Goal: Task Accomplishment & Management: Use online tool/utility

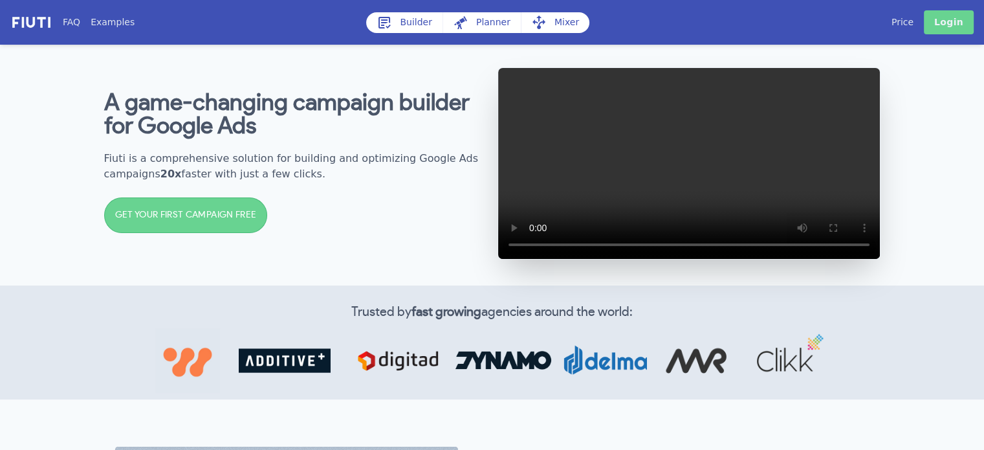
click at [951, 20] on link "Login" at bounding box center [949, 22] width 50 height 24
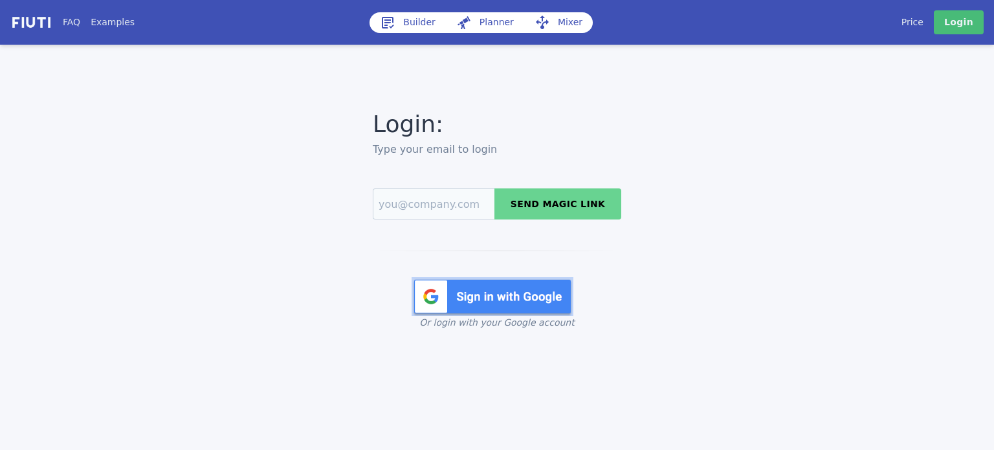
click at [486, 287] on img at bounding box center [492, 296] width 162 height 39
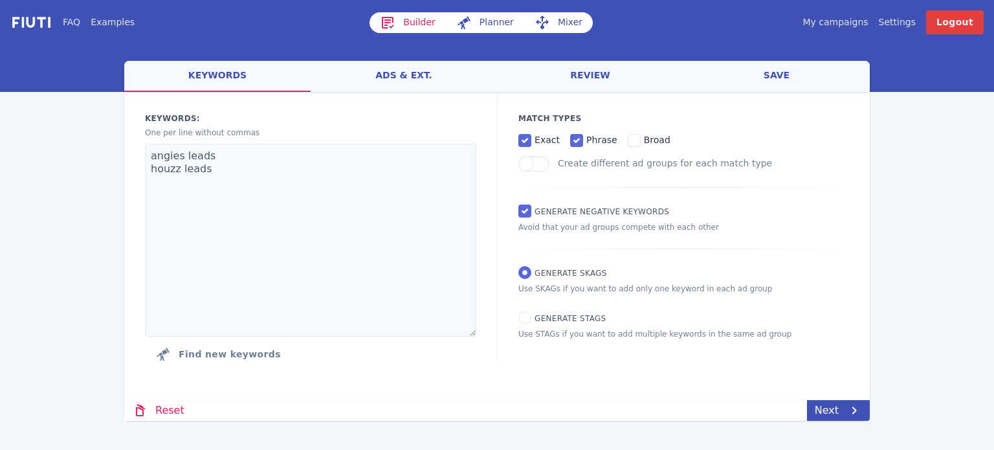
click at [555, 316] on span "Generate STAGs" at bounding box center [569, 318] width 71 height 9
click at [531, 316] on input "Generate STAGs" at bounding box center [524, 317] width 13 height 13
radio input "true"
radio input "false"
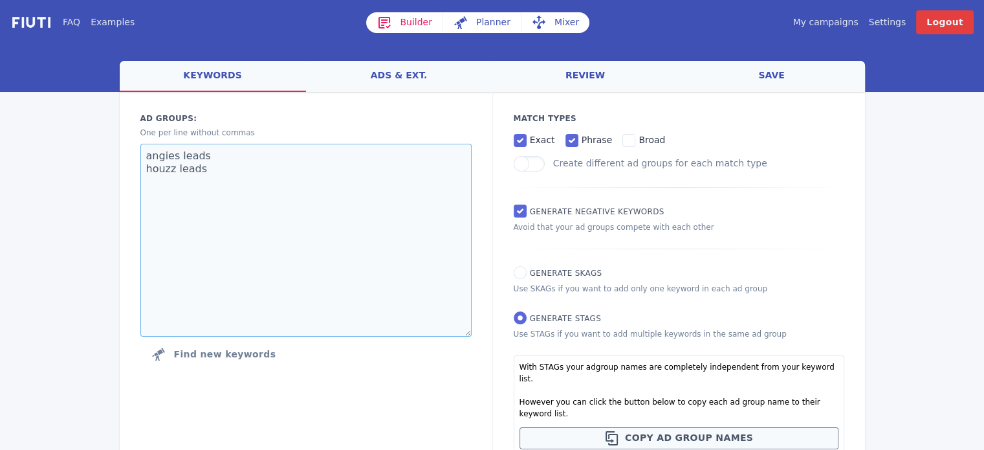
click at [350, 240] on textarea "angies leads houzz leads" at bounding box center [305, 240] width 331 height 193
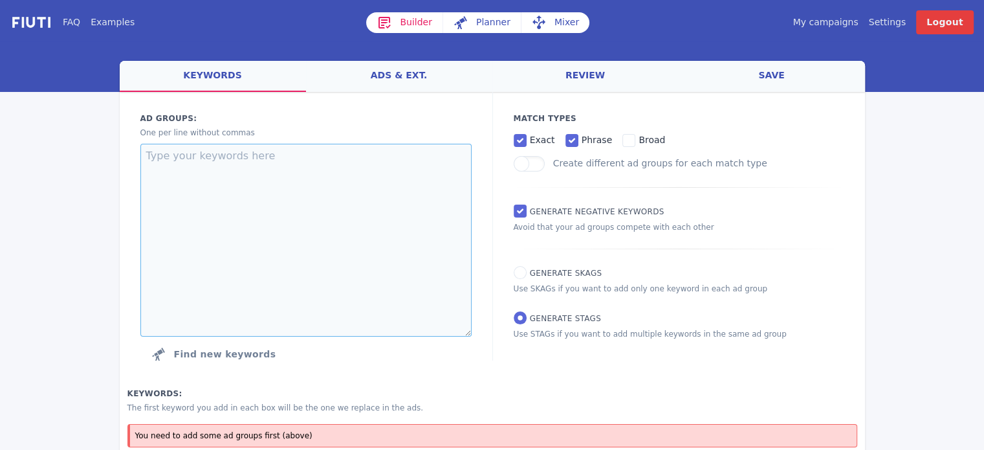
click at [350, 240] on textarea at bounding box center [305, 240] width 331 height 193
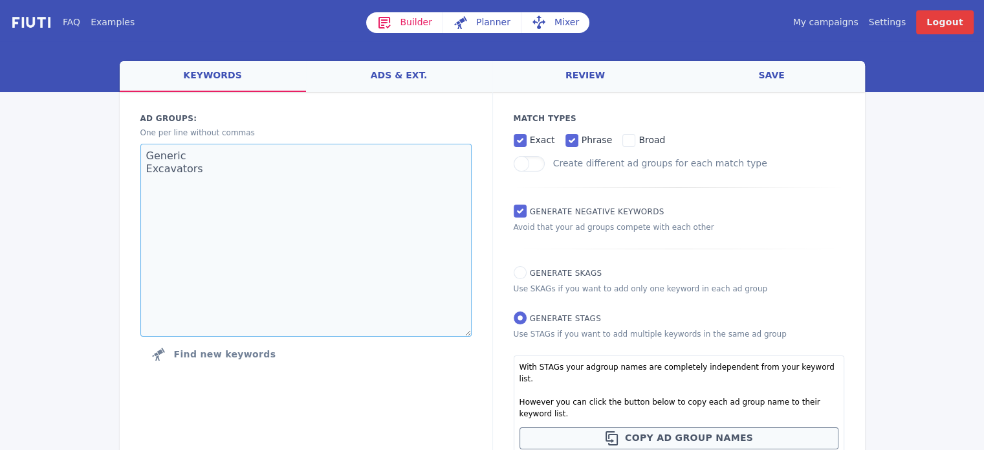
paste textarea "Skid Steers & Compact Loaders"
paste textarea "Tractors & Farm Implements"
paste textarea "Forklifts & Material Handling"
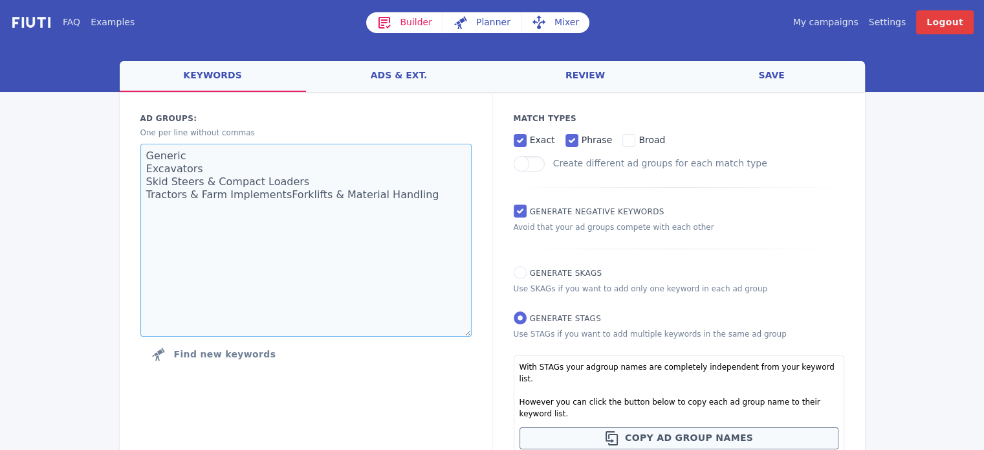
click at [352, 221] on textarea "Generic Excavators Skid Steers & Compact Loaders Tractors & Farm ImplementsFork…" at bounding box center [305, 240] width 331 height 193
paste textarea "Forklifts & Material Handling"
click at [374, 277] on textarea "Generic Excavators Skid Steers & Compact Loaders Tractors & Farm Implements For…" at bounding box center [305, 240] width 331 height 193
paste textarea "Aerial Lifts"
paste textarea "Dozers, Backhoes & Earthmoving"
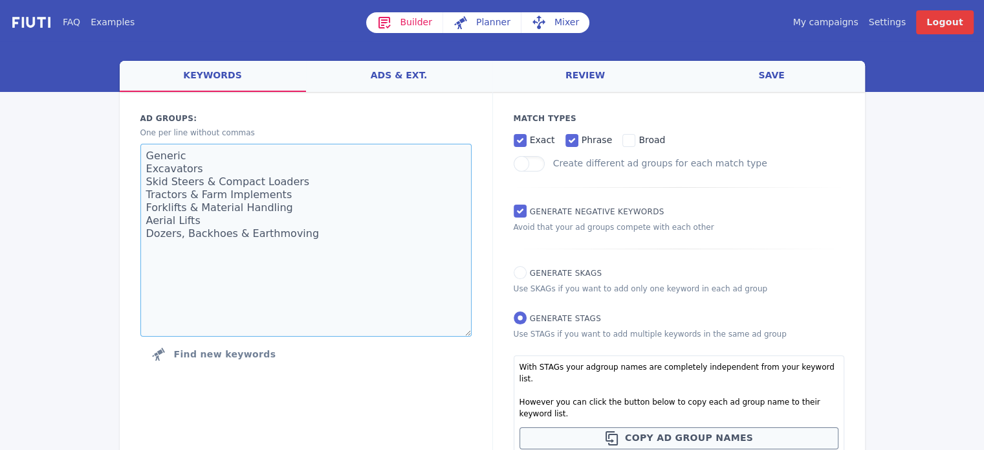
click at [234, 235] on textarea "Generic Excavators Skid Steers & Compact Loaders Tractors & Farm Implements For…" at bounding box center [305, 240] width 331 height 193
click at [321, 257] on textarea "Generic Excavators Skid Steers & Compact Loaders Tractors & Farm Implements For…" at bounding box center [305, 240] width 331 height 193
paste textarea "Trucks, Trailers & Fleet"
paste textarea "Containers & Portable Buildings"
paste textarea "Attachments & Implements"
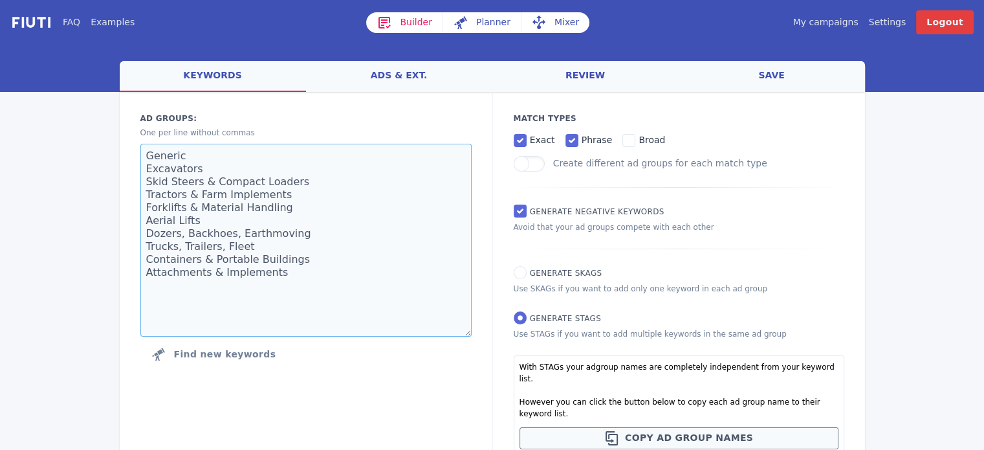
paste textarea "Generators & Industrial Power"
type textarea "Generic Excavators Skid Steers & Compact Loaders Tractors & Farm Implements For…"
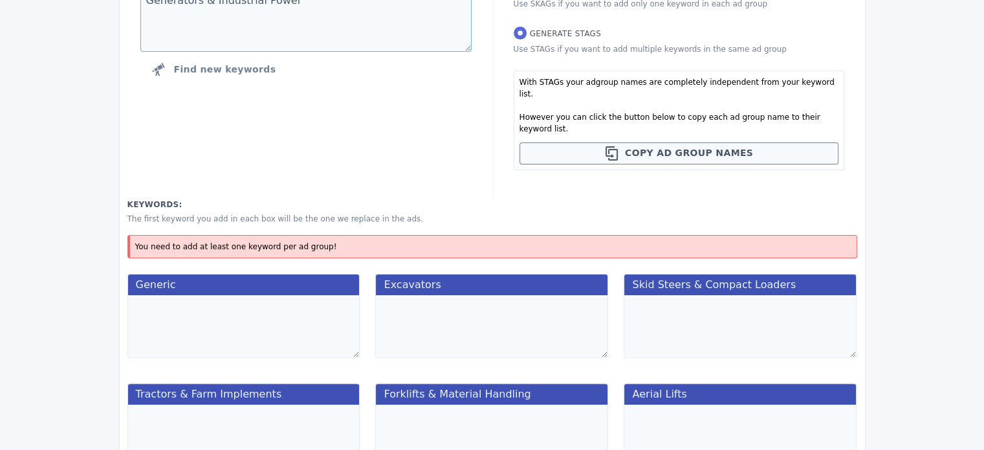
scroll to position [284, 0]
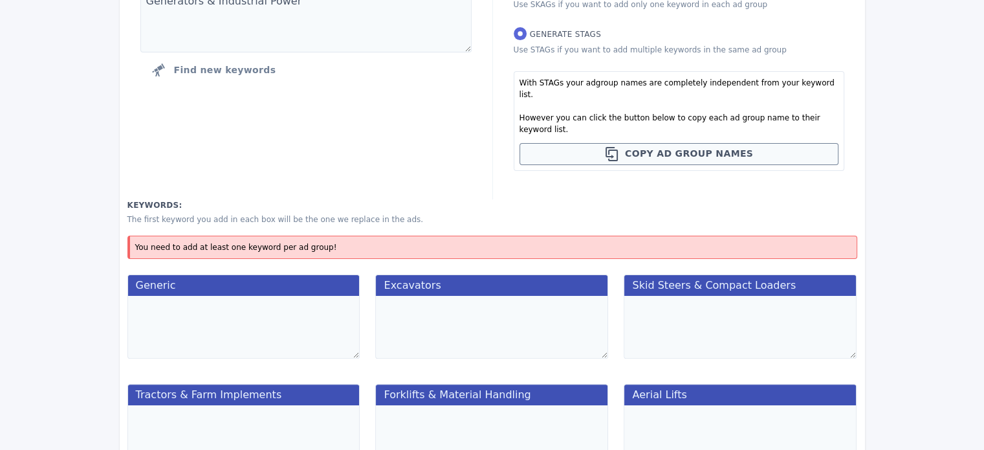
click at [318, 299] on textarea at bounding box center [243, 327] width 233 height 63
type textarea "e"
click at [292, 297] on textarea "heavy equipment auction used heavy equipment auction" at bounding box center [243, 327] width 233 height 63
paste textarea "construction equipment auction used construction equipment auction"
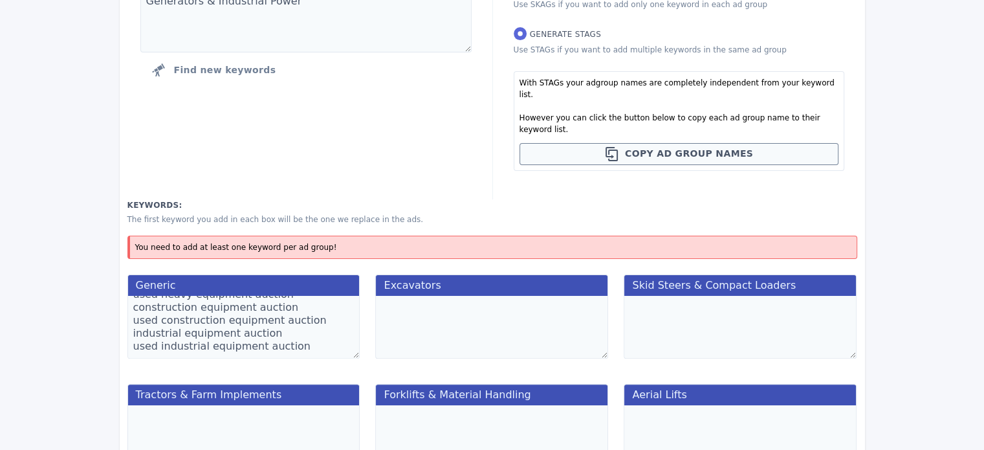
scroll to position [26, 0]
type textarea "heavy equipment auction used heavy equipment auction construction equipment auc…"
click at [510, 318] on textarea at bounding box center [491, 327] width 233 height 63
paste textarea "excavator auction"
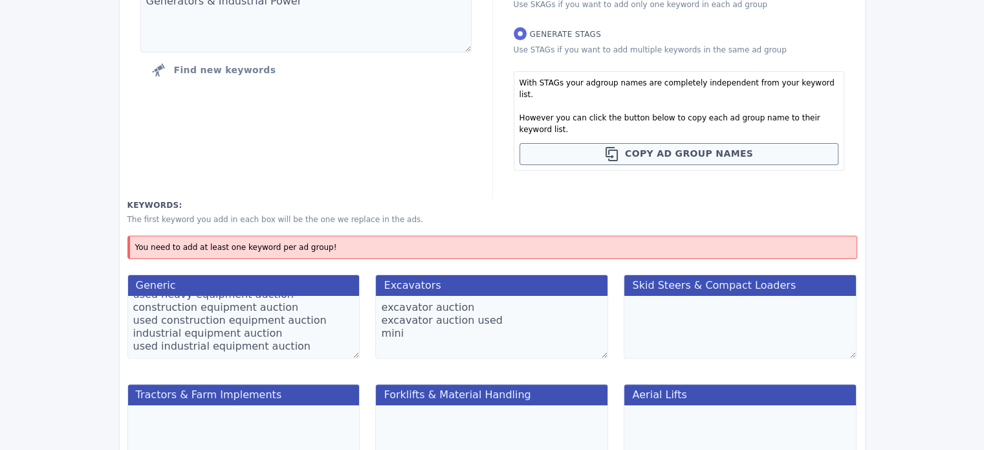
paste textarea "excavator auction"
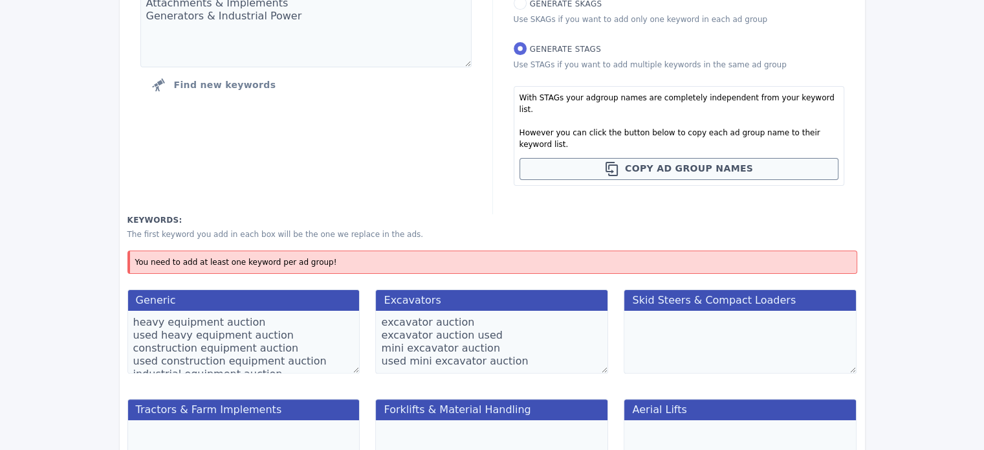
scroll to position [360, 0]
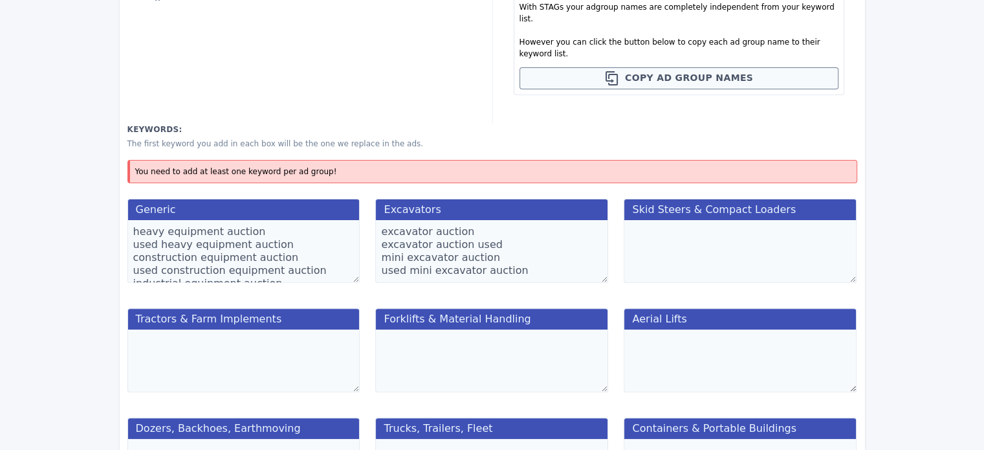
type textarea "excavator auction excavator auction used mini excavator auction used mini excav…"
paste textarea "compact track loader"
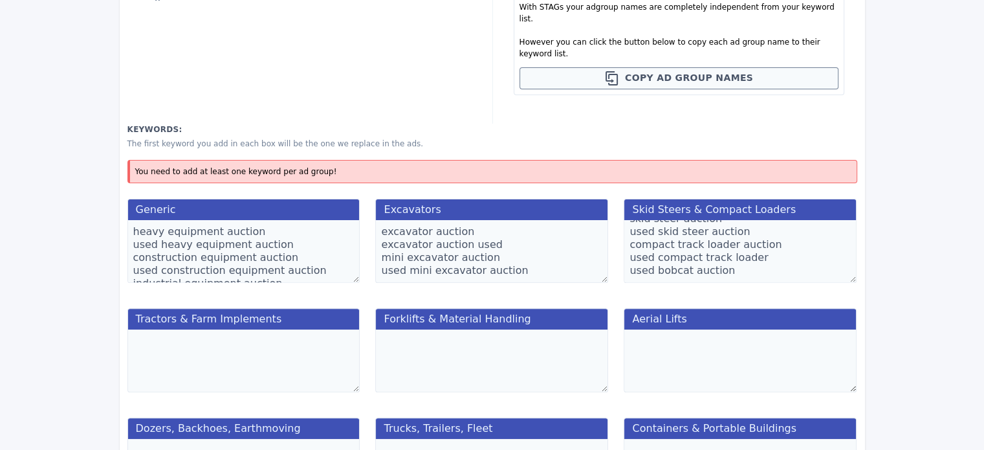
scroll to position [13, 0]
type textarea "skid steer auction used skid steer auction compact track loader auction used co…"
click at [165, 349] on textarea at bounding box center [243, 360] width 233 height 63
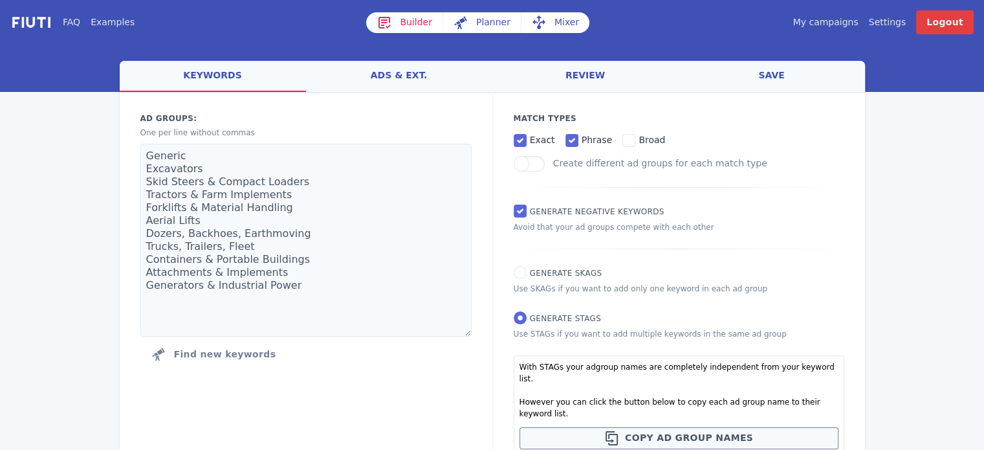
scroll to position [1, 0]
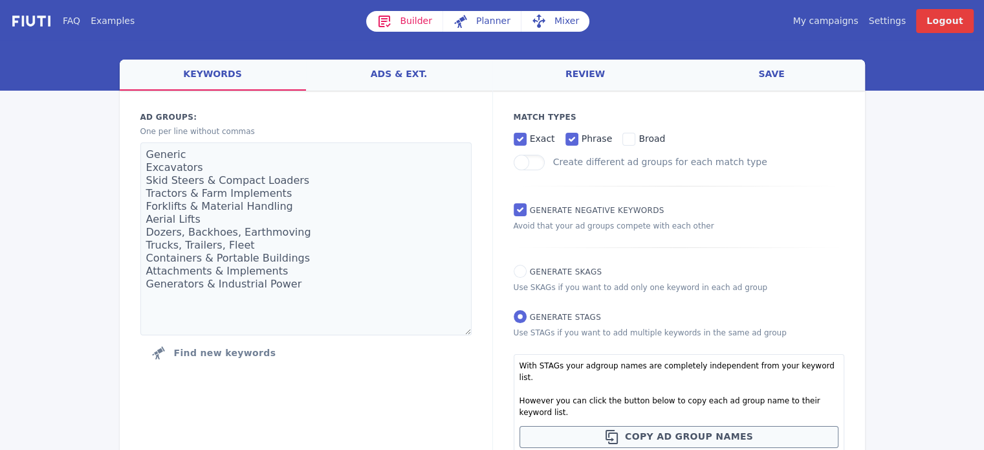
type textarea "tracti"
click at [292, 202] on textarea "Generic Excavators Skid Steers & Compact Loaders Tractors & Farm Implements For…" at bounding box center [305, 238] width 331 height 193
click at [280, 195] on textarea "Generic Excavators Skid Steers & Compact Loaders Tractors & Farm Implements For…" at bounding box center [305, 238] width 331 height 193
type textarea "Generic Excavators Skid Steers & Compact Loaders Tractors & Farm Forklifts & Ma…"
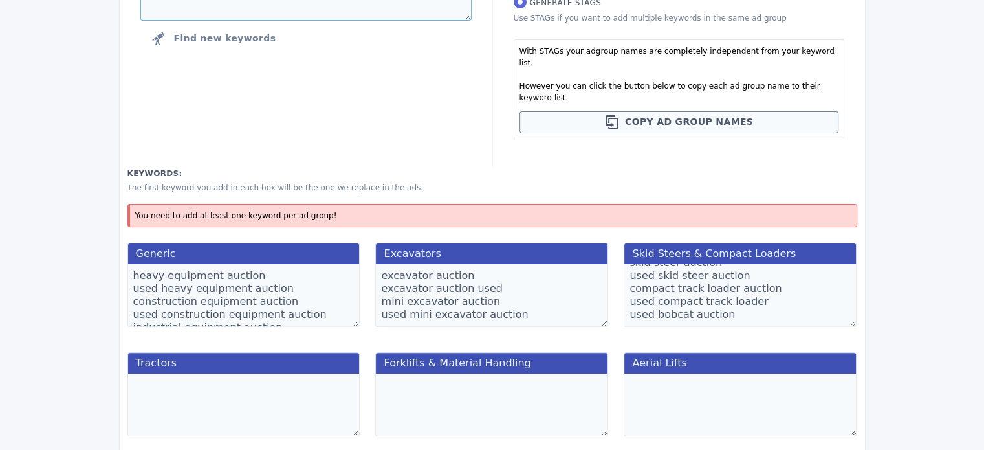
type textarea "Generic Excavators Skid Steers & Compact Loaders Tractors Forklifts & Material …"
click at [235, 380] on textarea at bounding box center [243, 404] width 233 height 63
type textarea "tractor auction tractor auction online used tractor auction used tractor auctio…"
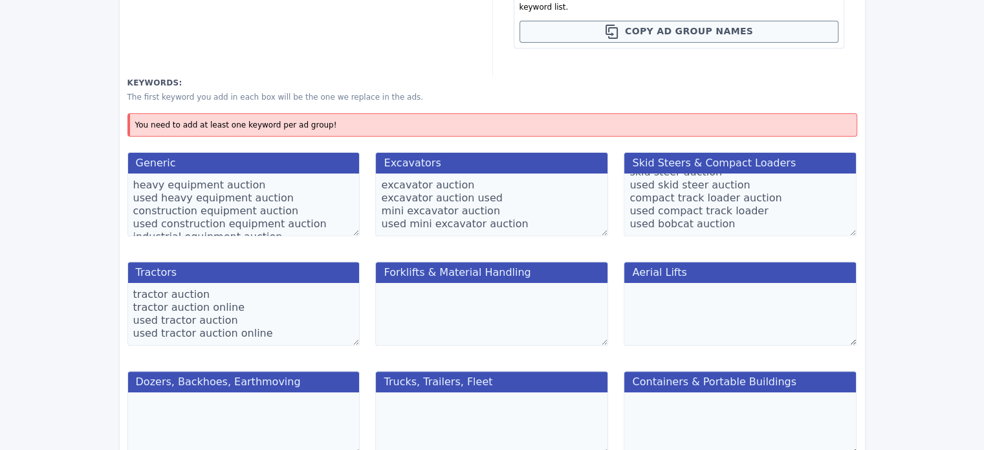
click at [440, 297] on textarea at bounding box center [491, 314] width 233 height 63
paste textarea "telehandler auction"
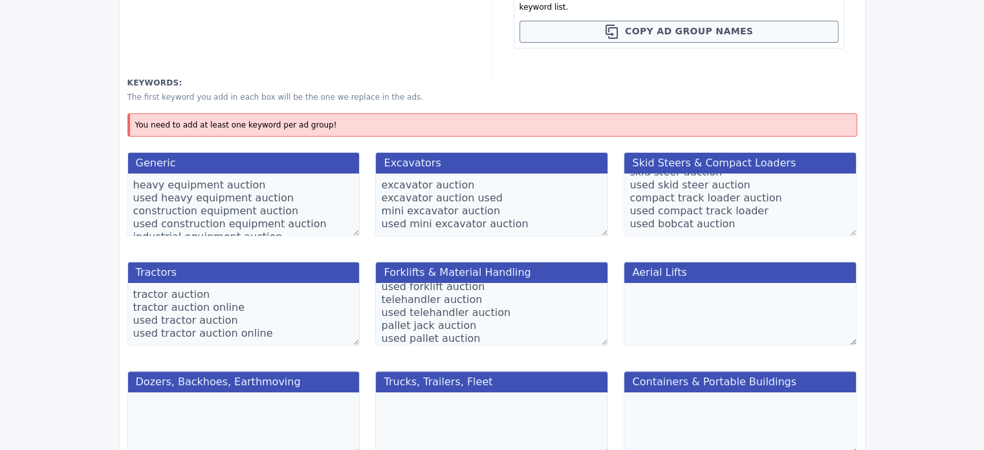
scroll to position [34, 0]
click at [430, 305] on textarea "forklift auction used forklift auction telehandler auction used telehandler auc…" at bounding box center [491, 314] width 233 height 63
click at [501, 317] on textarea "forklift auction used forklift auction telehandler auction used telehandler auc…" at bounding box center [491, 314] width 233 height 63
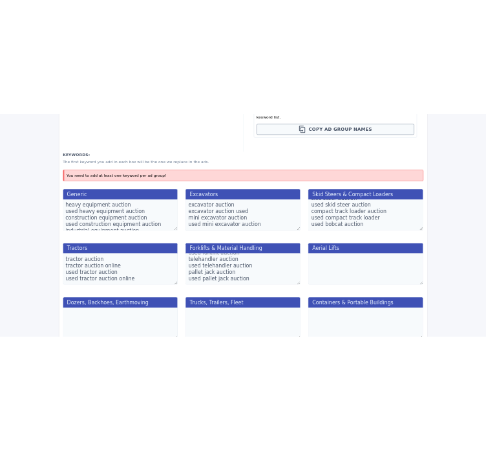
scroll to position [26, 0]
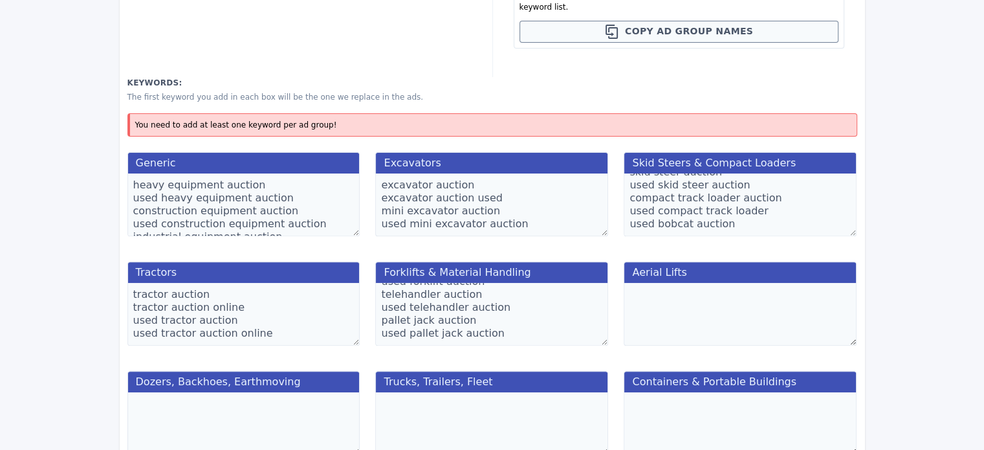
type textarea "forklift auction used forklift auction telehandler auction used telehandler auc…"
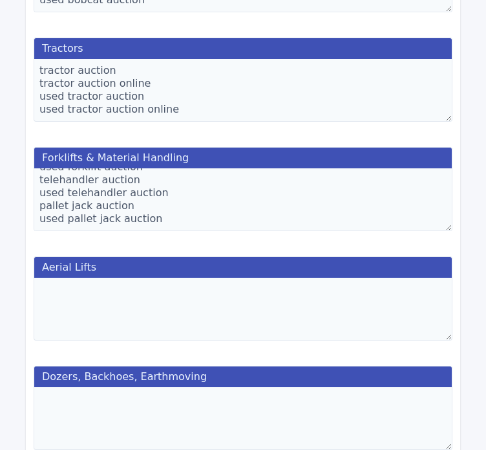
scroll to position [1060, 0]
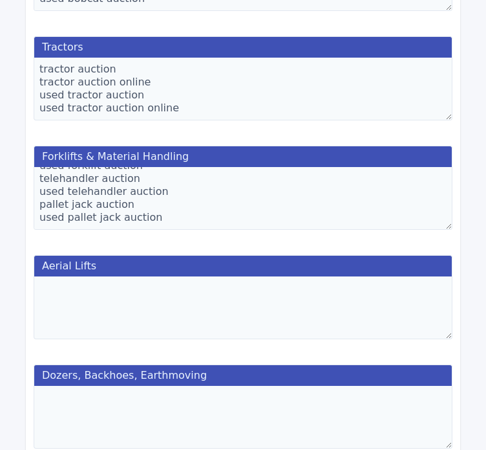
click at [226, 304] on textarea at bounding box center [243, 307] width 419 height 63
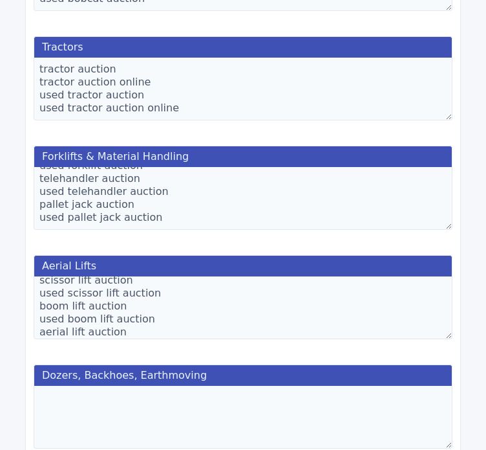
scroll to position [21, 0]
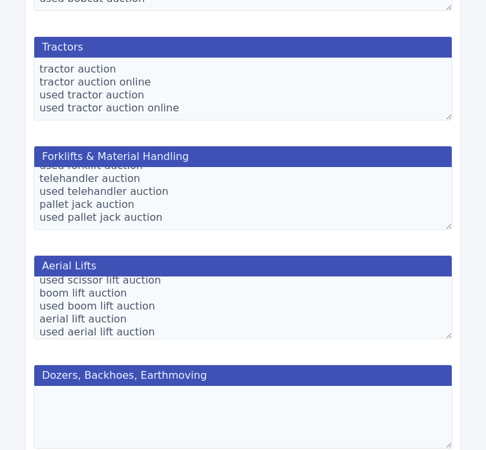
type textarea "scissor lift auction used scissor lift auction boom lift auction used boom lift…"
paste textarea "dozer auction"
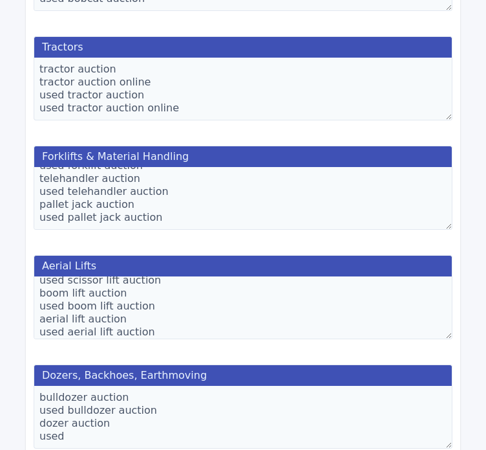
paste textarea "dozer auction"
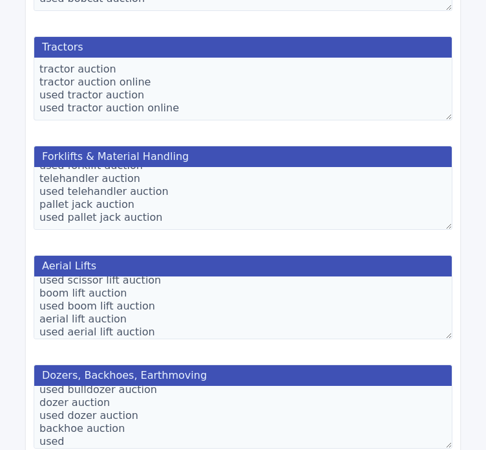
paste textarea "dozer auction"
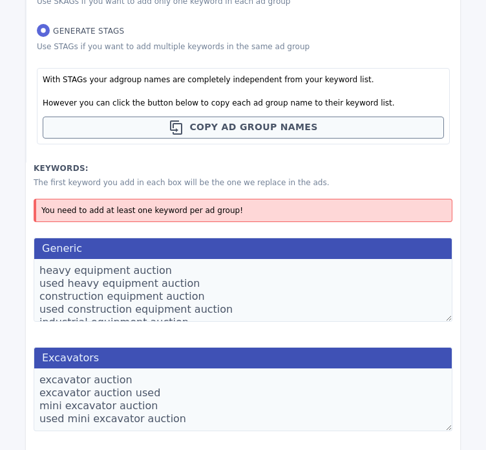
scroll to position [26, 0]
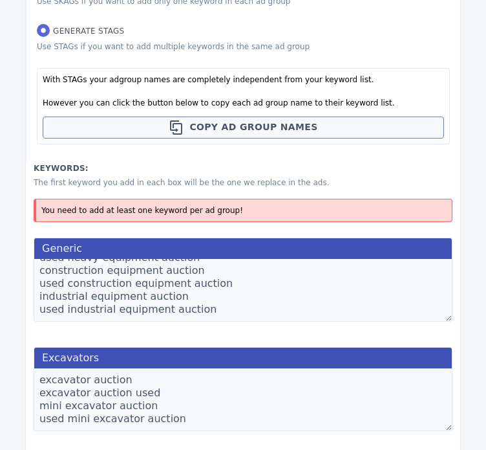
type textarea "bulldozer auction used bulldozer auction dozer auction used dozer auction backh…"
click at [279, 307] on textarea "heavy equipment auction used heavy equipment auction construction equipment auc…" at bounding box center [243, 290] width 419 height 63
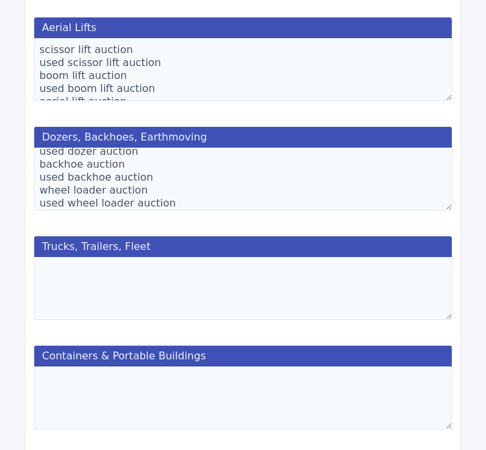
scroll to position [1299, 0]
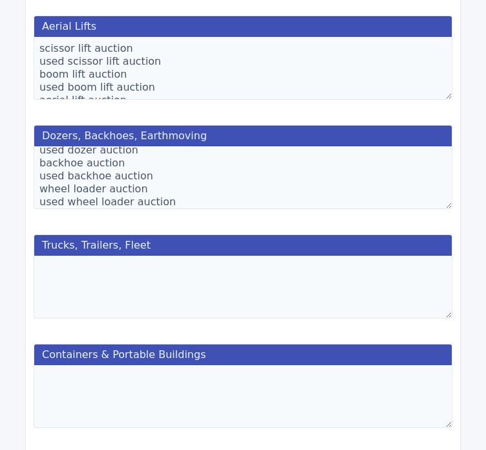
type textarea "heavy equipment auction used heavy equipment auction construction equipment auc…"
click at [365, 294] on textarea at bounding box center [243, 286] width 419 height 63
paste textarea "dump truck auction"
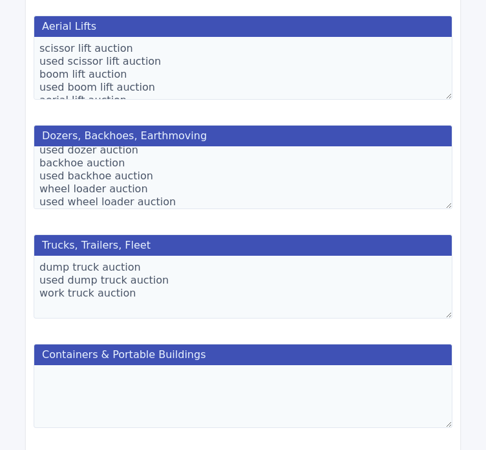
paste textarea "work truck auction"
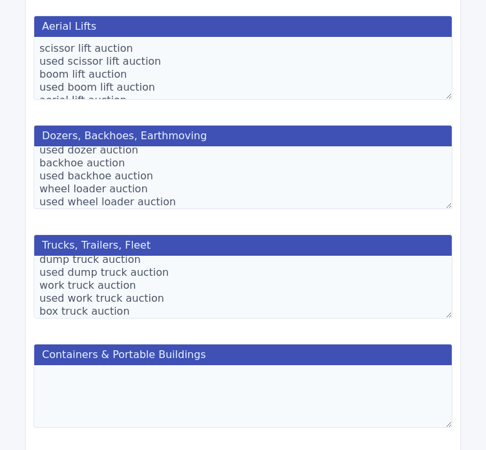
scroll to position [21, 0]
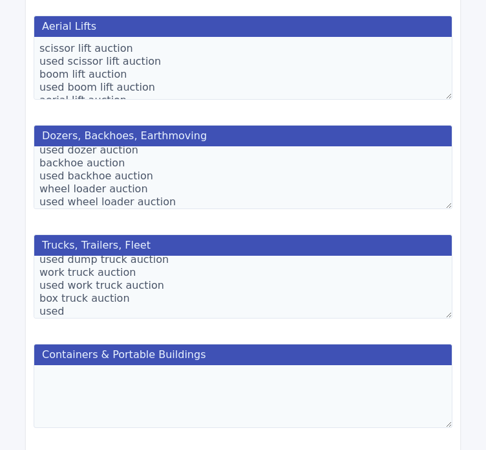
paste textarea "box truck auction"
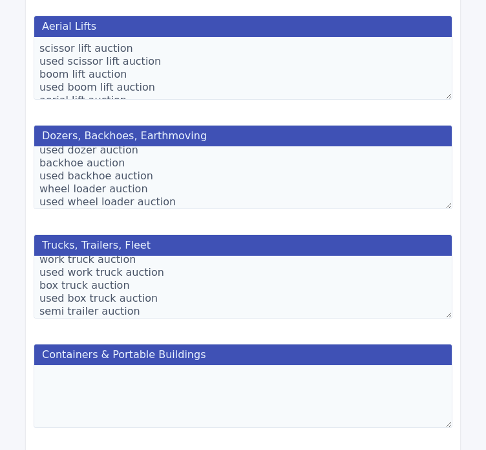
scroll to position [47, 0]
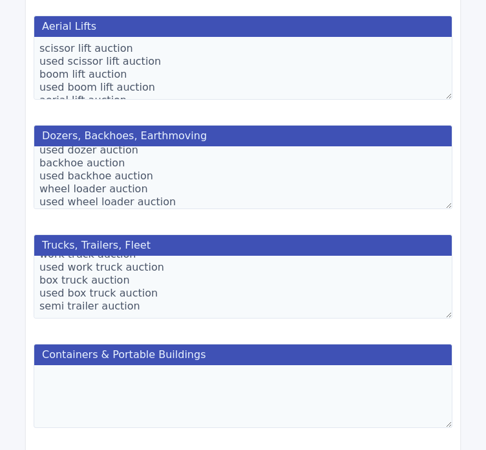
paste textarea "semi trailer auction"
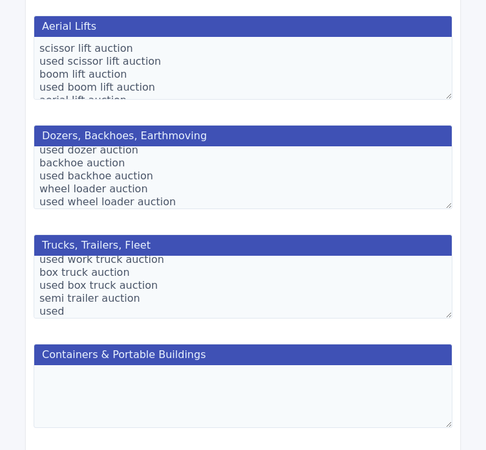
paste textarea "semi trailer auction"
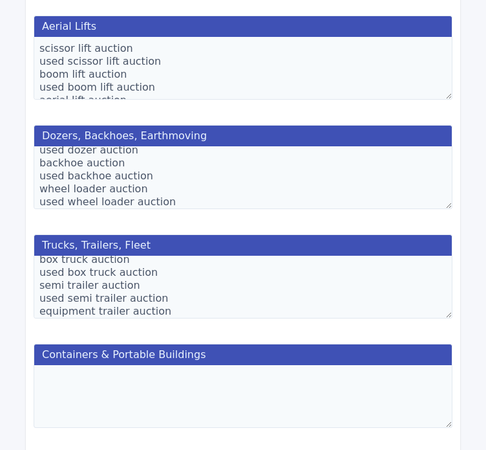
scroll to position [72, 0]
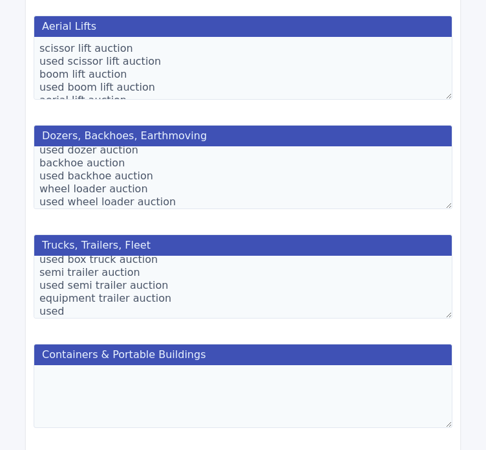
paste textarea "equipment trailer auction"
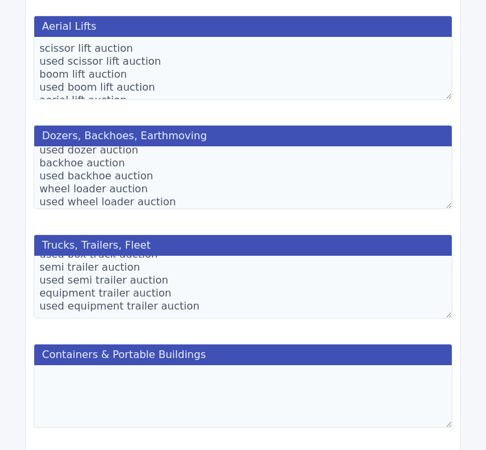
scroll to position [1431, 0]
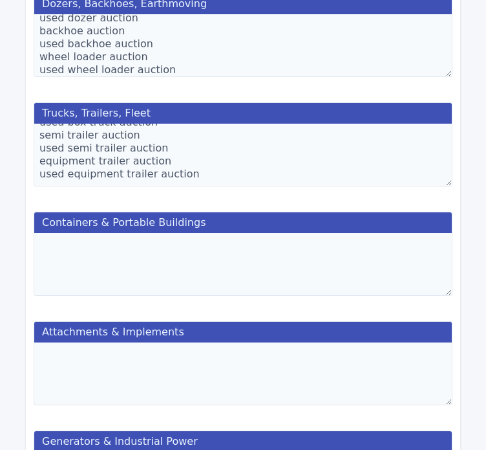
type textarea "dump truck auction used dump truck auction work truck auction used work truck a…"
click at [365, 261] on textarea at bounding box center [243, 264] width 419 height 63
type textarea "shipipng con"
click at [256, 252] on textarea "shipipng con" at bounding box center [243, 264] width 419 height 63
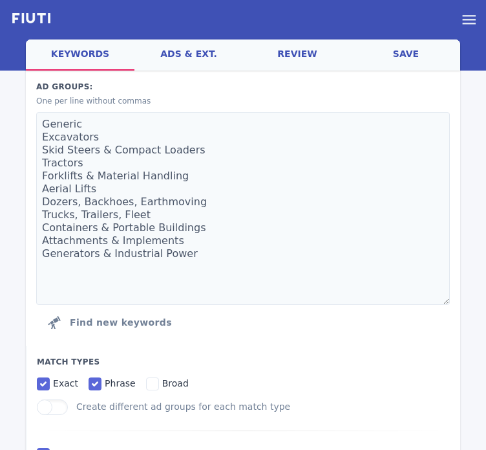
scroll to position [0, 0]
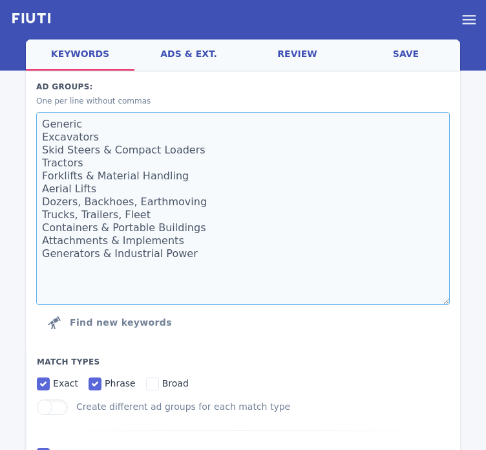
drag, startPoint x: 197, startPoint y: 231, endPoint x: 2, endPoint y: 226, distance: 194.7
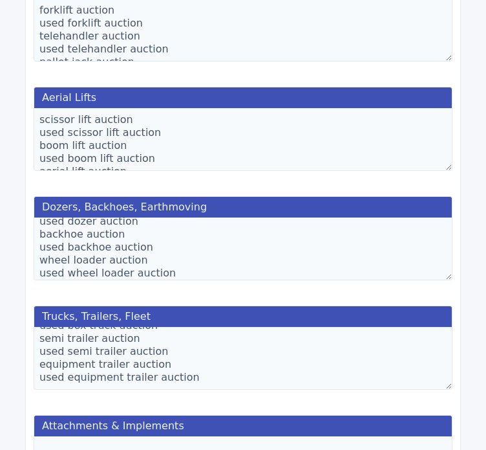
scroll to position [1229, 0]
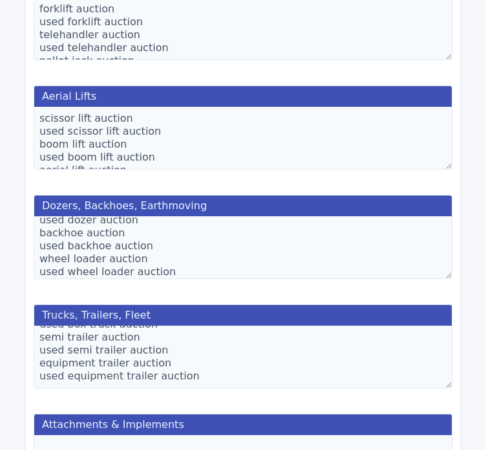
type textarea "Generic Excavators Skid Steers & Compact Loaders Tractors Forklifts & Material …"
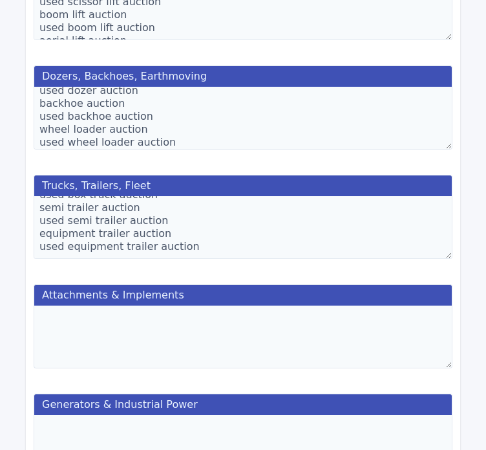
click at [272, 318] on textarea at bounding box center [243, 336] width 419 height 63
paste textarea "skid steer attachments auction"
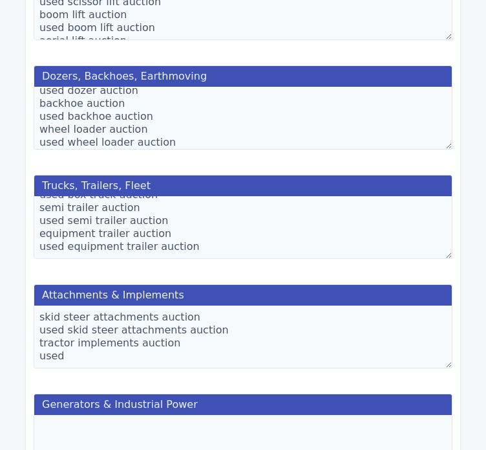
paste textarea "tractor implements auction"
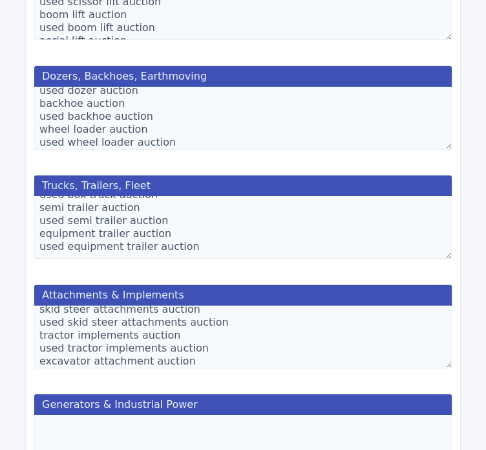
scroll to position [21, 0]
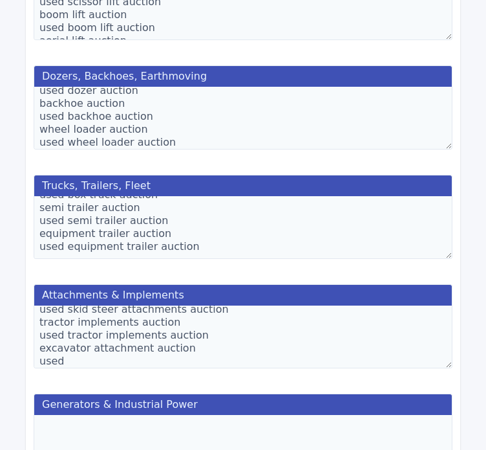
paste textarea "excavator attachment auction"
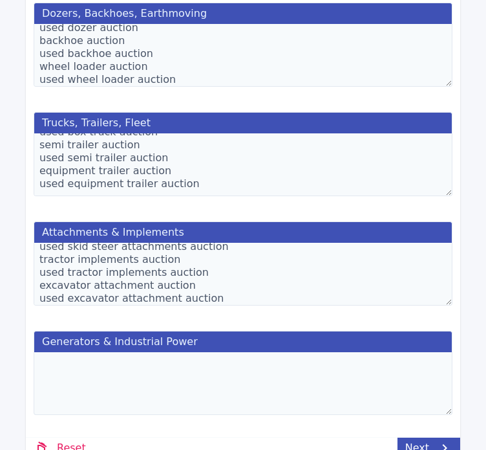
type textarea "skid steer attachments auction used skid steer attachments auction tractor impl…"
click at [251, 371] on textarea at bounding box center [243, 383] width 419 height 63
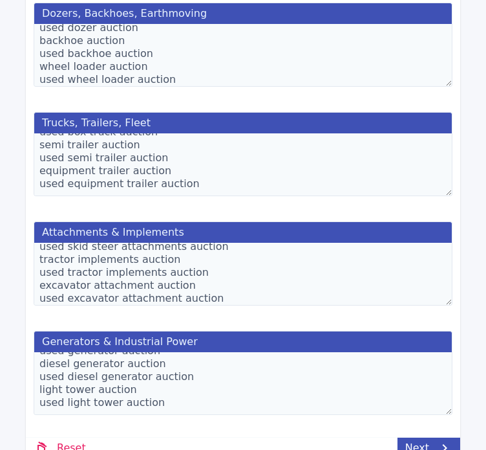
scroll to position [1407, 0]
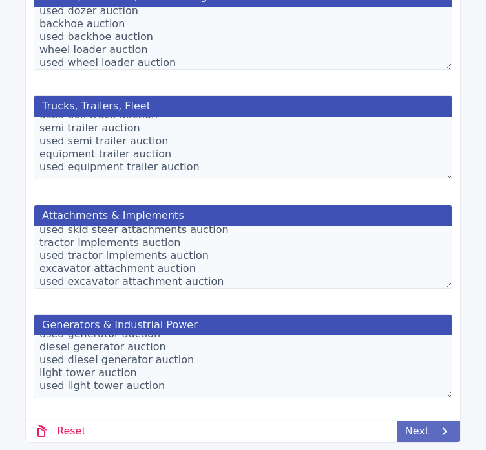
type textarea "generator auction used generator auction diesel generator auction used diesel g…"
click at [432, 422] on link "Next" at bounding box center [429, 430] width 63 height 21
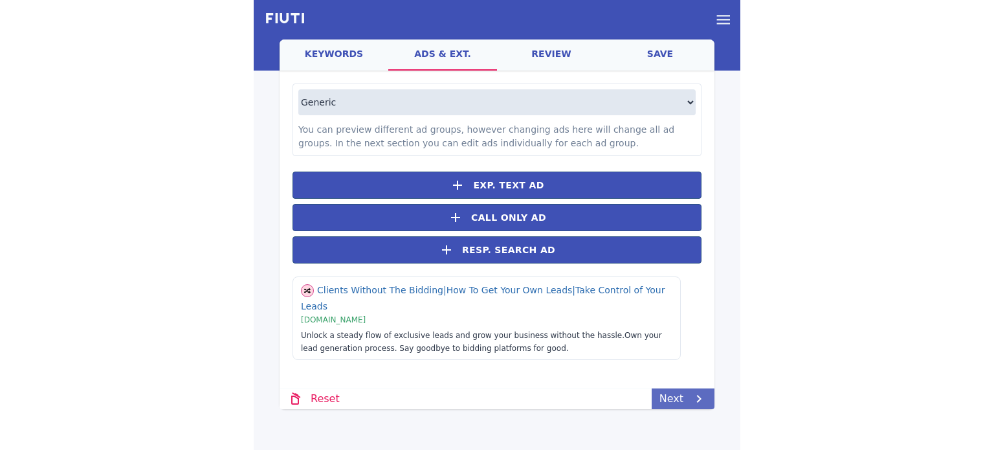
scroll to position [0, 0]
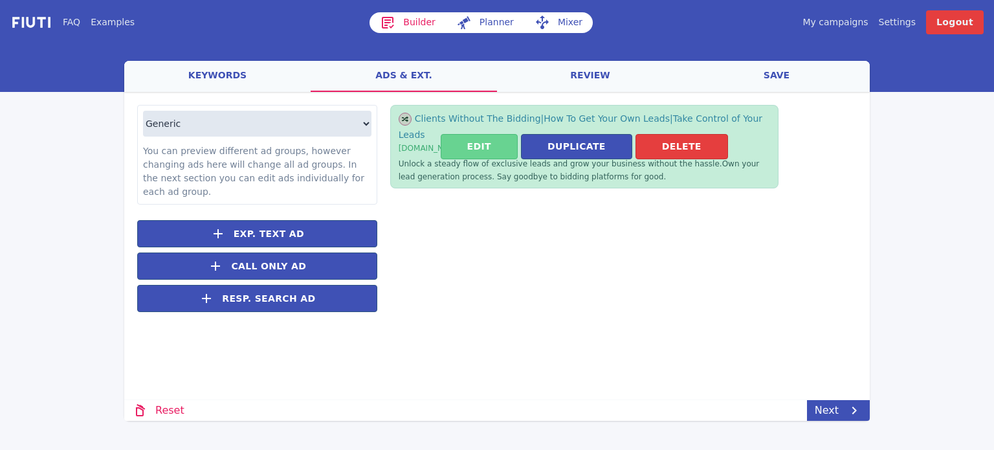
click at [492, 136] on button "Edit" at bounding box center [478, 146] width 77 height 25
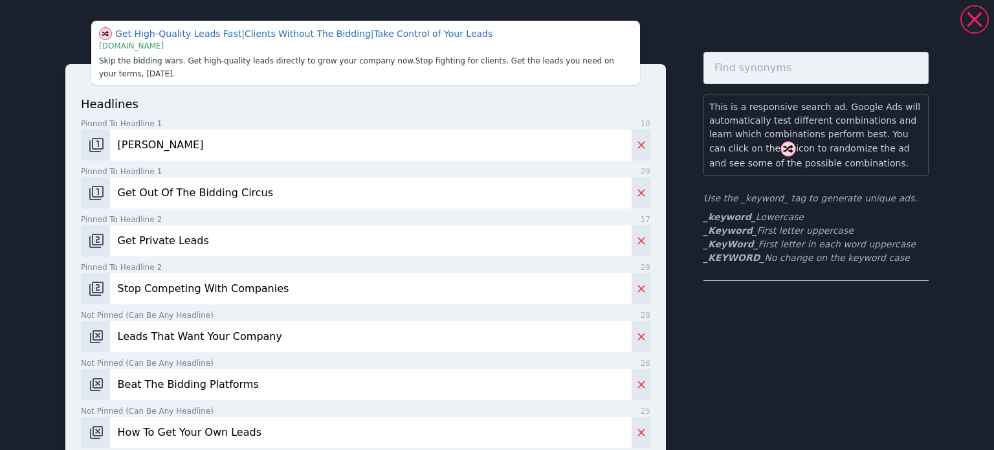
click at [340, 180] on input "Get Out Of The Bidding Circus" at bounding box center [370, 192] width 521 height 31
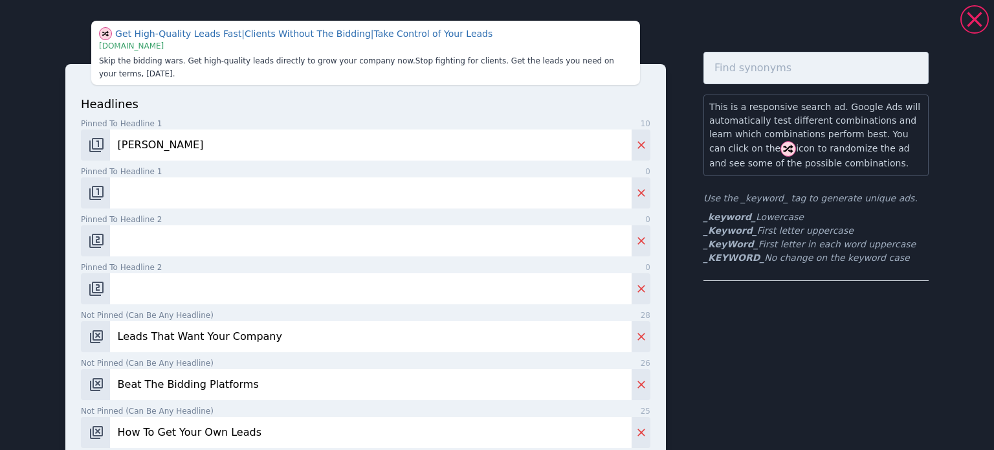
click at [301, 142] on input "Kak Varley" at bounding box center [370, 144] width 521 height 31
type input "_KeyWord_"
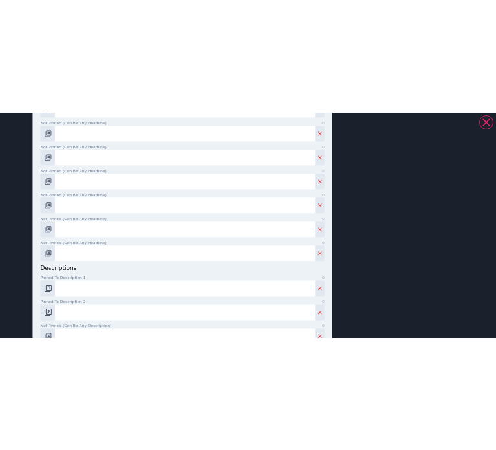
scroll to position [746, 0]
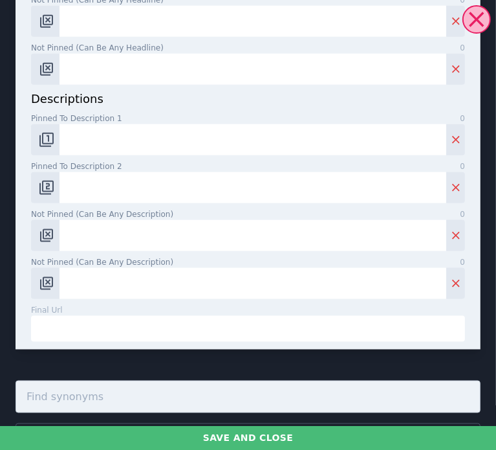
click at [133, 323] on input "text" at bounding box center [248, 329] width 434 height 26
paste input "https://www.equip-bid.com/"
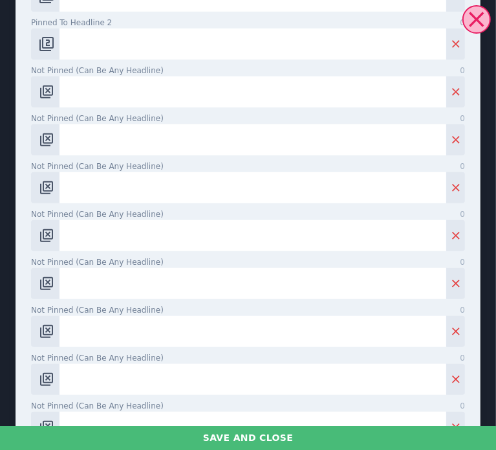
scroll to position [0, 0]
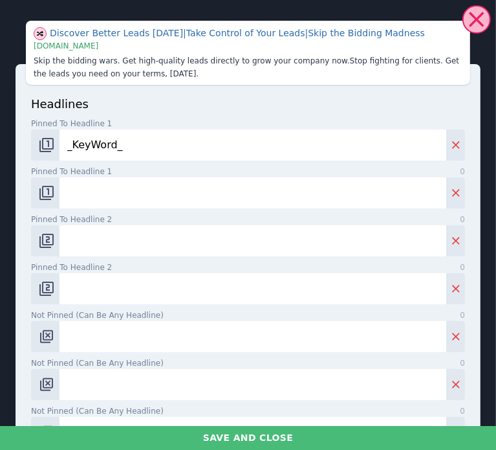
type input "https://www.equip-bid.com/"
click at [254, 193] on input "Pinned to headline 1 0" at bounding box center [253, 192] width 387 height 31
paste input "Bid On Heavy Equipment"
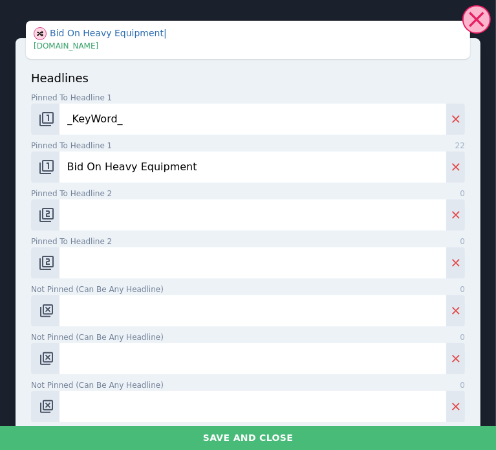
type input "Bid On Heavy Equipment"
click at [314, 213] on input "Pinned to headline 2 0" at bounding box center [253, 214] width 387 height 31
paste input "Online Equipment Auctions"
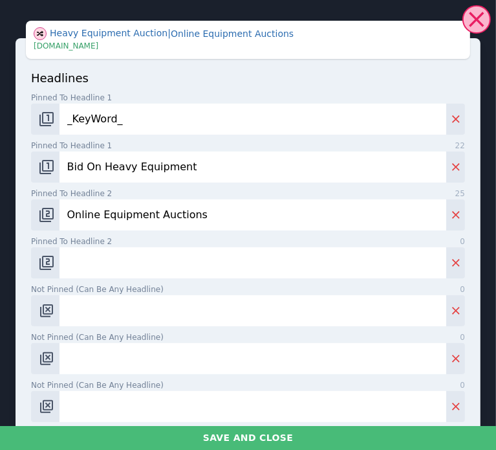
type input "Online Equipment Auctions"
click at [309, 263] on input "Pinned to headline 2 0" at bounding box center [253, 262] width 387 height 31
paste input "ractors, Trucks & More"
type input "Tractors, Trucks & More"
click at [177, 315] on input "Not pinned (Can be any headline) 0" at bounding box center [253, 310] width 387 height 31
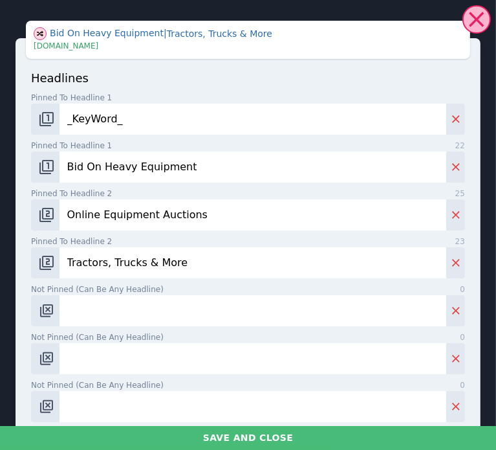
paste input "Bid & Win Heavy Machinery"
type input "Bid & Win Heavy Machinery"
click at [299, 354] on input "Not pinned (Can be any headline) 0" at bounding box center [253, 358] width 387 height 31
paste input "Used Equipment Marketplace"
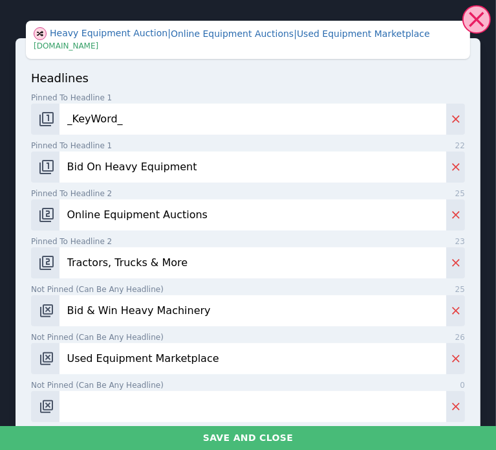
type input "Used Equipment Marketplace"
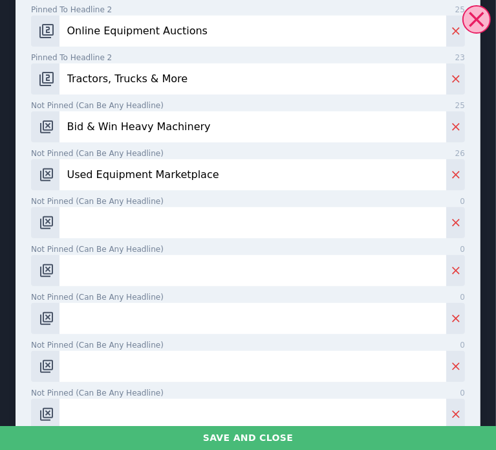
click at [190, 228] on input "Not pinned (Can be any headline) 0" at bounding box center [253, 222] width 387 height 31
paste input "Farm & Work Equipment Deals"
type input "Farm & Work Equipment Deals"
click at [367, 269] on input "Not pinned (Can be any headline) 0" at bounding box center [253, 270] width 387 height 31
paste input "Trusted Equipment Auctions"
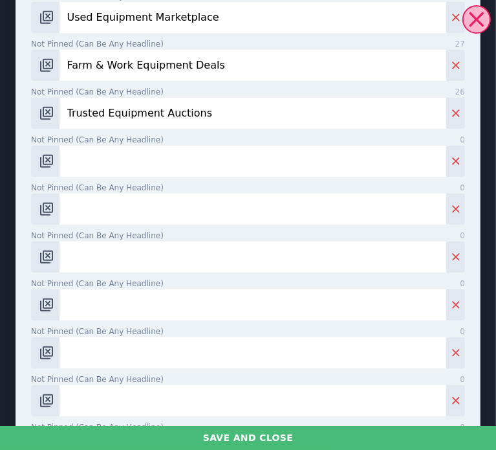
scroll to position [342, 0]
type input "Trusted Equipment Auctions"
click at [305, 160] on input "Not pinned (Can be any headline) 0" at bounding box center [253, 160] width 387 height 31
paste input "Find Your Next Workhorse"
type input "Find Your Next Workhorse"
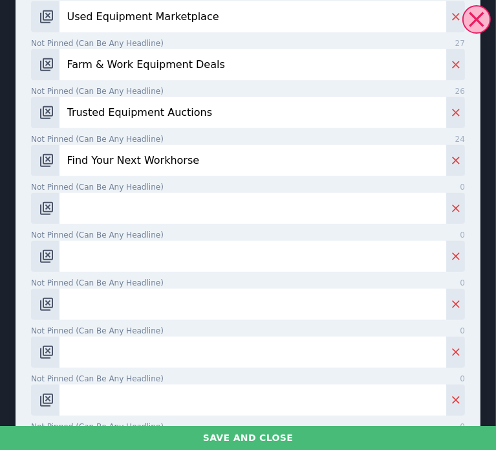
click at [259, 216] on input "Not pinned (Can be any headline) 0" at bounding box center [253, 208] width 387 height 31
paste input "Contractor Auction Savings"
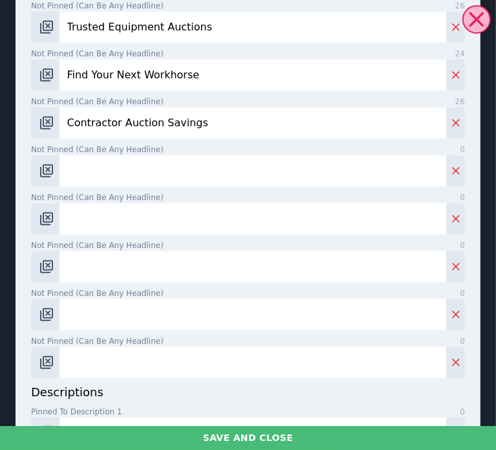
type input "Contractor Auction Savings"
click at [272, 173] on input "Not pinned (Can be any headline) 0" at bounding box center [253, 170] width 387 height 31
paste input "Bid On Construction Gear"
type input "Bid On Construction & Farm G"
click at [245, 183] on input "Not pinned (Can be any headline) 0" at bounding box center [253, 170] width 387 height 31
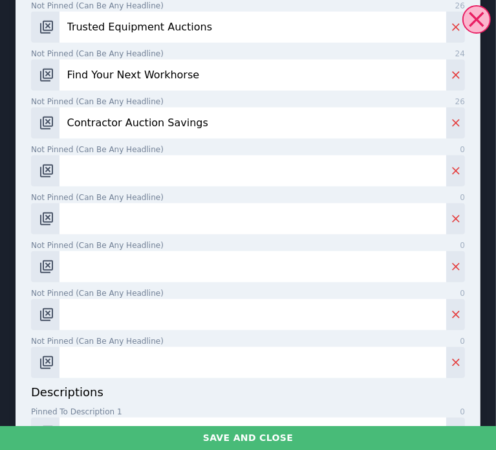
paste input "Big Equipment, Low Prices"
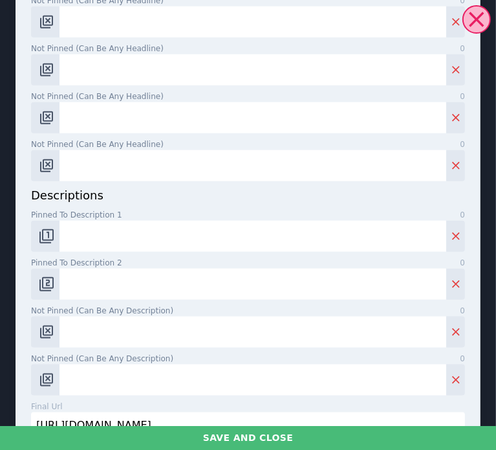
type input "Big Equipment, Low Prices"
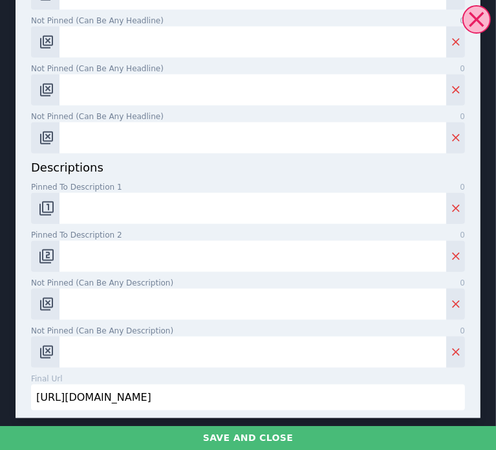
scroll to position [652, 0]
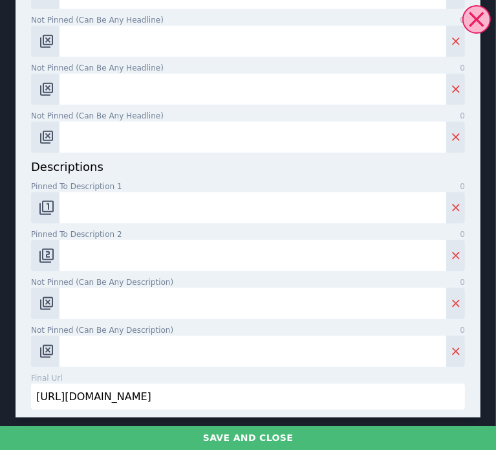
click at [297, 212] on input "Pinned to description 1 0" at bounding box center [253, 207] width 387 height 31
paste input "Bid online for tractors, trucks, and heavy machinery nationwide."
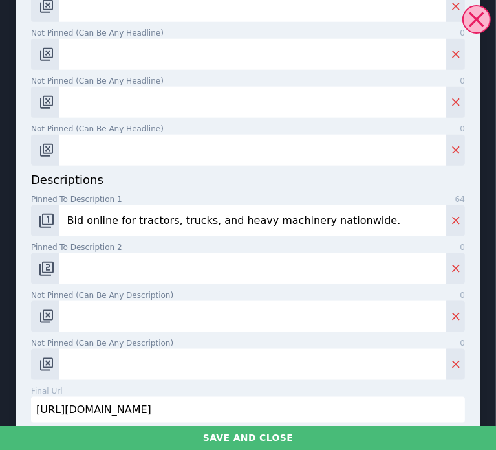
scroll to position [665, 0]
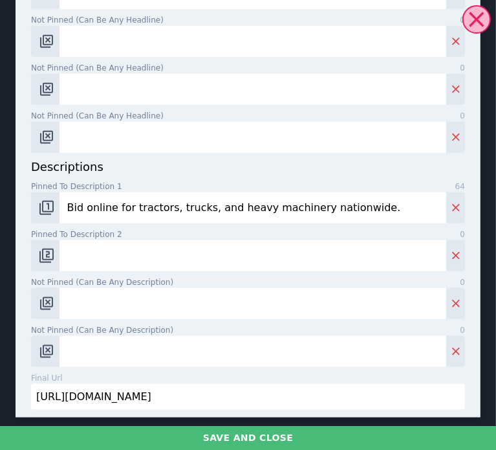
click at [327, 215] on input "Bid online for tractors, trucks, and heavy machinery nationwide." at bounding box center [253, 207] width 387 height 31
paste input "Online For Tractors, Trucks, And Heavy Machinery N"
type input "Bid Online For Tractors, Trucks, And Heavy Machinery Nationwide."
click at [254, 252] on input "Pinned to description 2 0" at bounding box center [253, 255] width 387 height 31
paste input "Daily Online Auctions For Excavators, Loaders, And Farm Equipment."
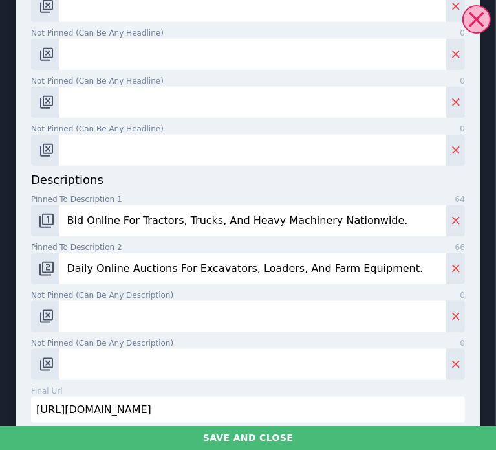
scroll to position [678, 0]
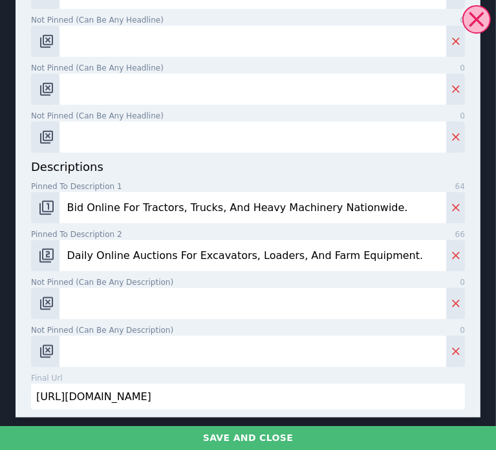
type input "Daily Online Auctions For Excavators, Loaders, And Farm Equipment."
click at [342, 293] on input "Not pinned (Can be any description) 0" at bounding box center [253, 303] width 387 height 31
paste input "Buy And Sell Excavators, Tractors, And More Through Online Auctions."
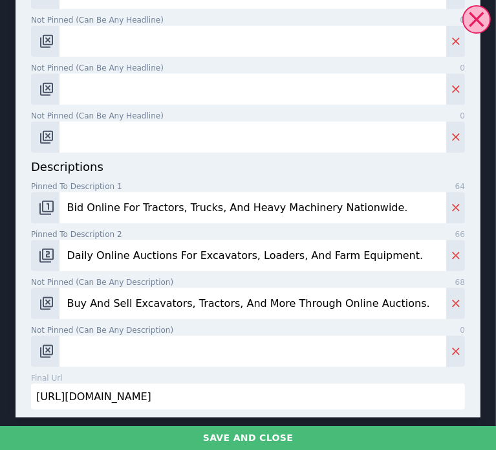
type input "Buy And Sell Excavators, Tractors, And More Through Online Auctions."
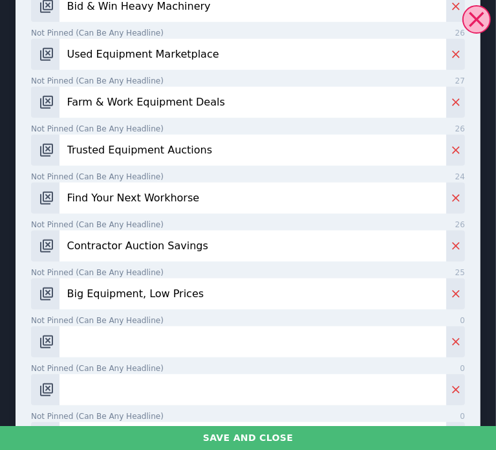
scroll to position [223, 0]
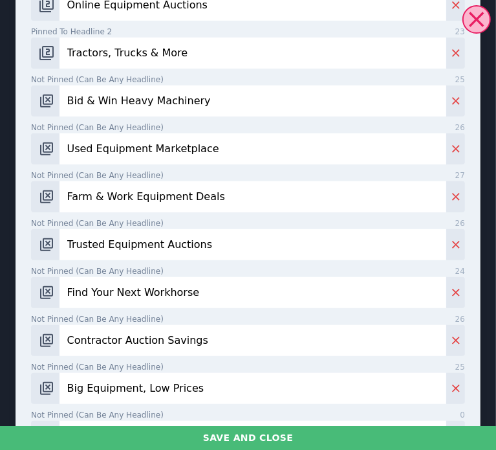
type input "The #1"
click at [246, 147] on input "Used Equipment Marketplace" at bounding box center [253, 148] width 387 height 31
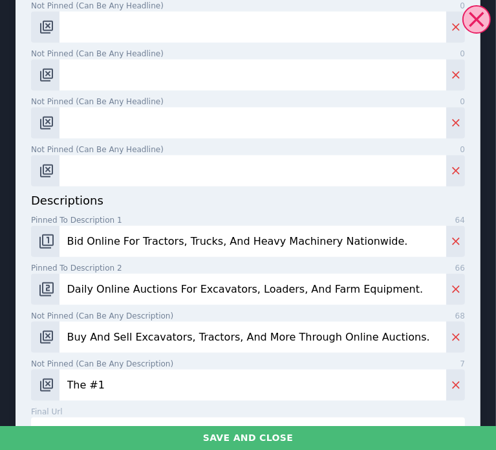
scroll to position [750, 0]
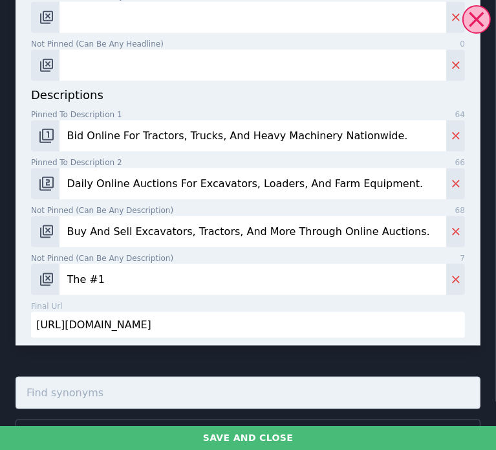
type input "Used Equipment Discounted"
click at [230, 272] on input "The #1" at bounding box center [253, 279] width 387 height 31
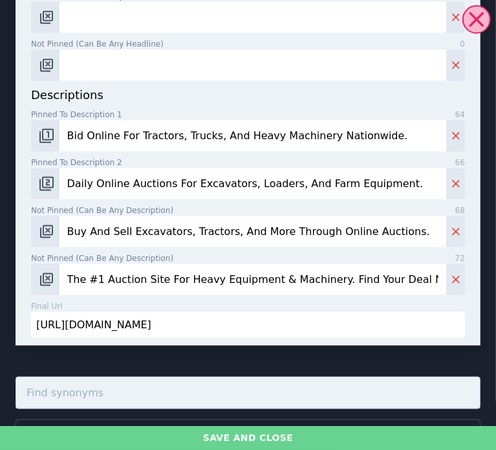
type input "The #1 Auction Site For Heavy Equipment & Machinery. Find Your Deal Now!"
click at [236, 436] on button "Save and close" at bounding box center [248, 438] width 496 height 24
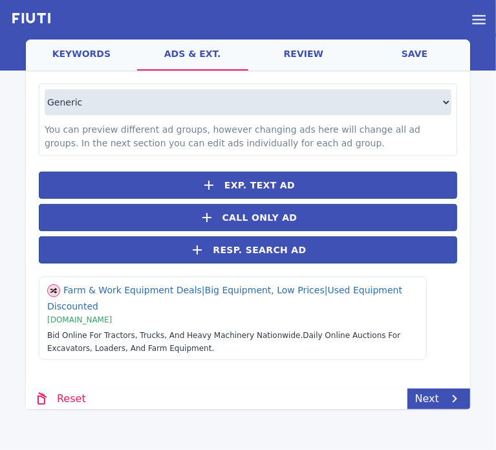
click at [418, 63] on link "save" at bounding box center [414, 54] width 111 height 31
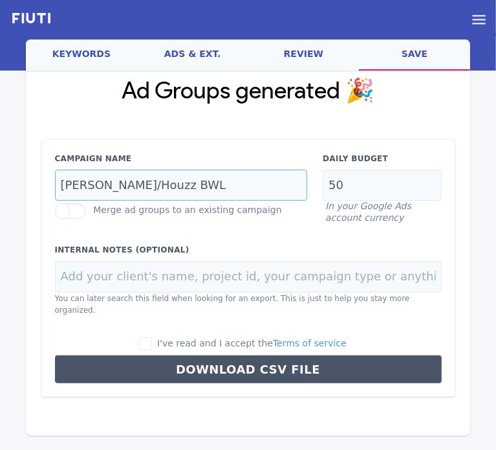
click at [233, 196] on input "Angie/Houzz BWL" at bounding box center [181, 185] width 253 height 32
type input "Heavy Machinery BWL"
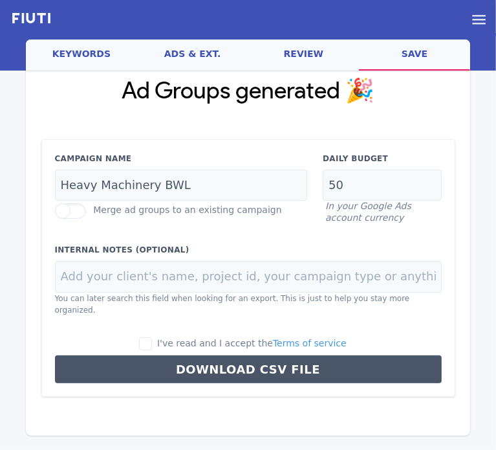
click at [233, 342] on div "I've read and I accept the Terms of service Download CSV File" at bounding box center [248, 359] width 402 height 47
click at [224, 338] on div "I've read and I accept the Terms of service Download CSV File" at bounding box center [248, 359] width 402 height 47
click at [220, 338] on span "I've read and I accept the Terms of service" at bounding box center [252, 343] width 190 height 10
click at [152, 337] on input "I've read and I accept the Terms of service" at bounding box center [145, 343] width 13 height 13
checkbox input "true"
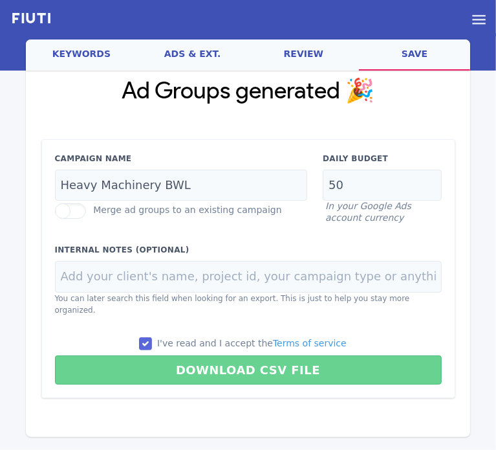
click at [217, 358] on button "Download CSV File" at bounding box center [248, 369] width 387 height 29
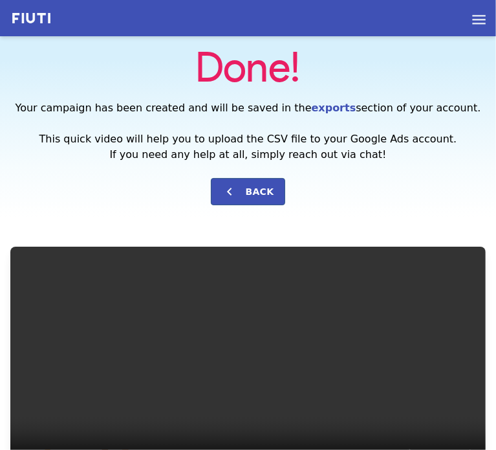
click at [186, 196] on div "Done! Your campaign has been created and will be saved in the exports section o…" at bounding box center [247, 128] width 475 height 184
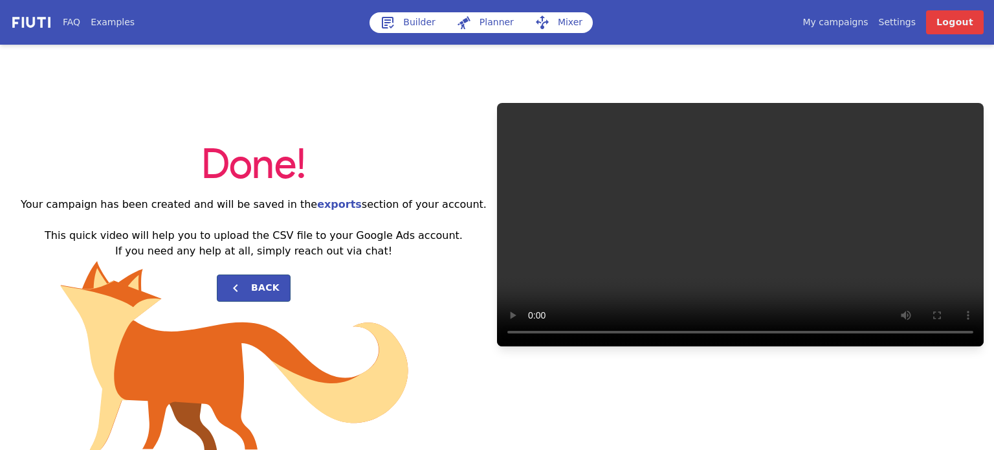
click at [26, 115] on div "Done! Your campaign has been created and will be saved in the exports section o…" at bounding box center [497, 225] width 994 height 360
